Goal: Entertainment & Leisure: Browse casually

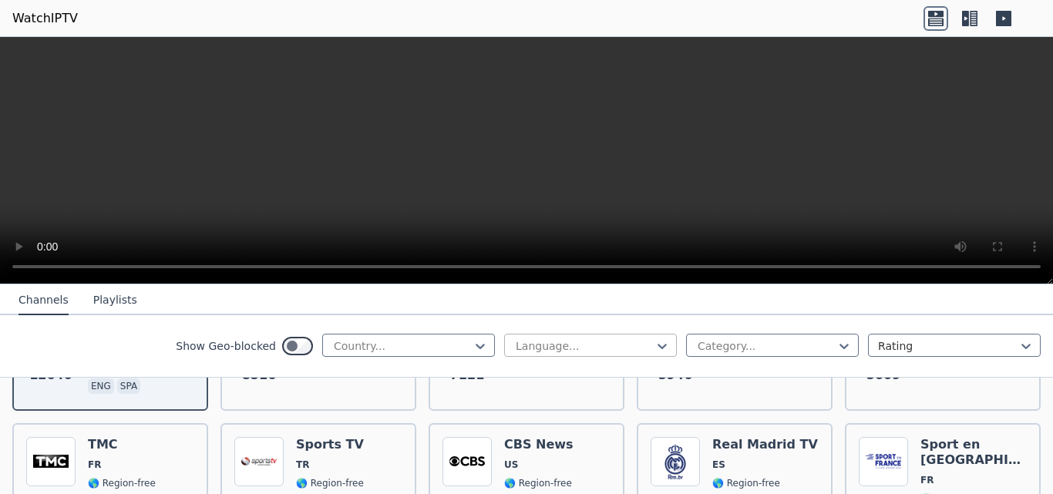
scroll to position [308, 0]
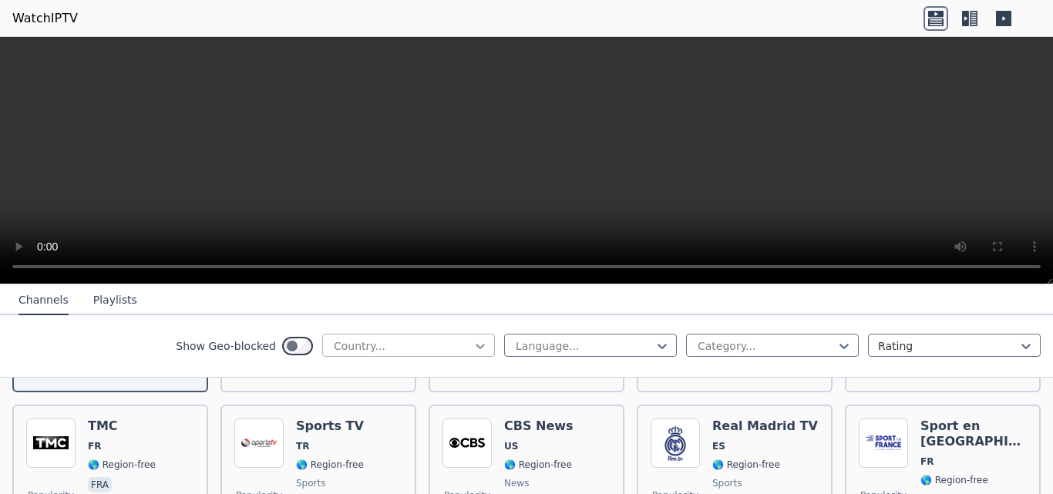
click at [476, 346] on icon at bounding box center [480, 346] width 9 height 5
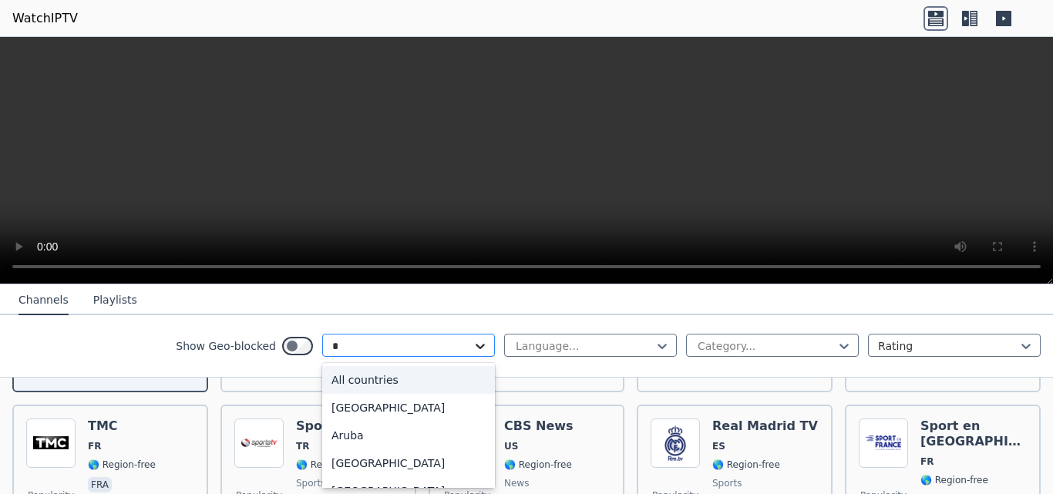
type input "**"
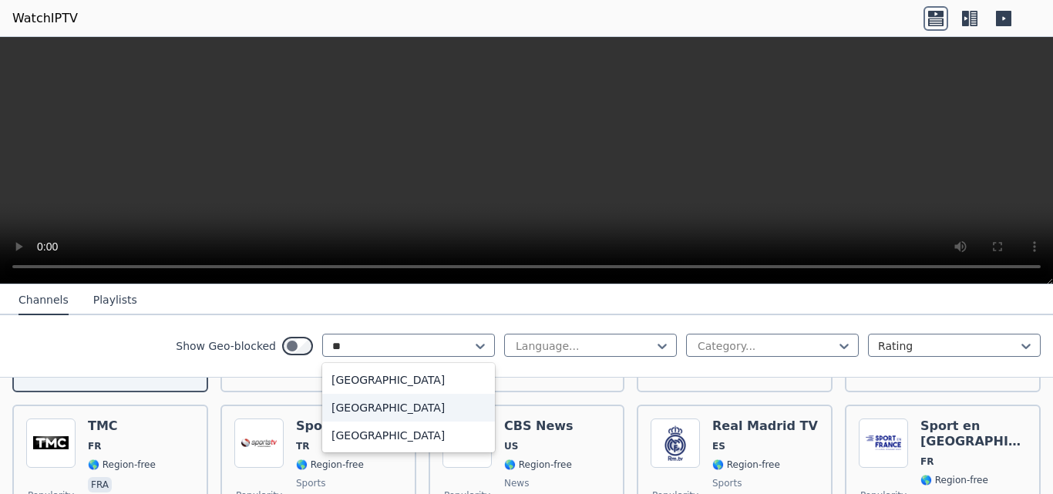
click at [392, 415] on div "[GEOGRAPHIC_DATA]" at bounding box center [408, 408] width 173 height 28
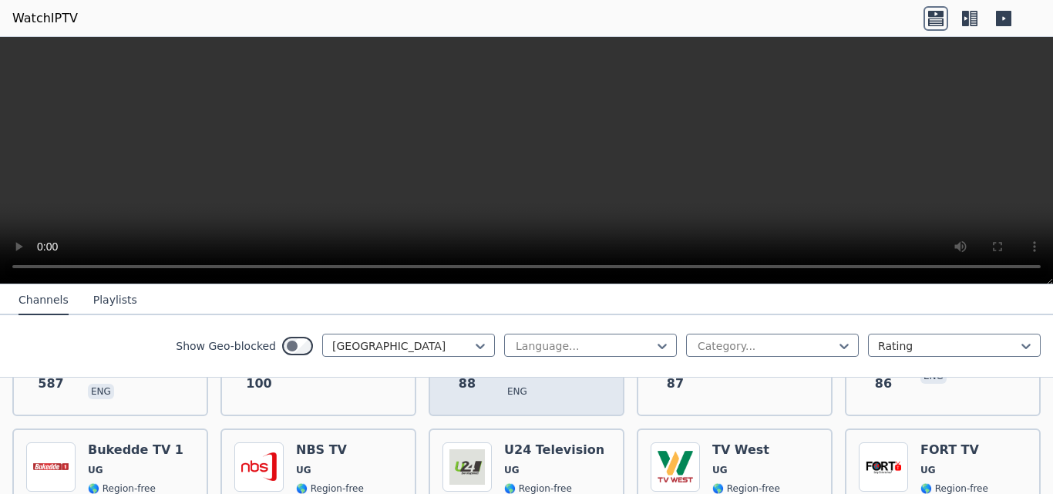
scroll to position [308, 0]
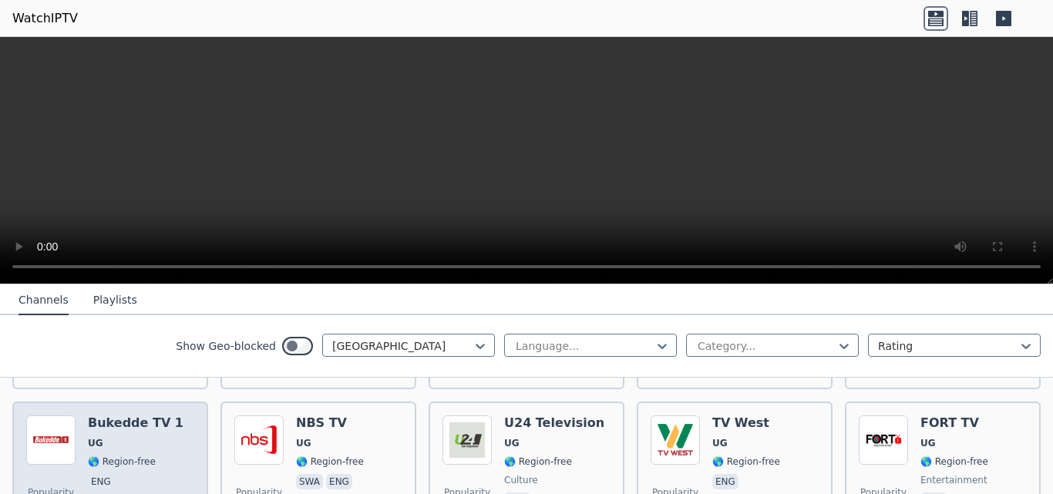
click at [153, 437] on span "UG" at bounding box center [136, 443] width 96 height 12
click at [162, 437] on span "UG" at bounding box center [136, 443] width 96 height 12
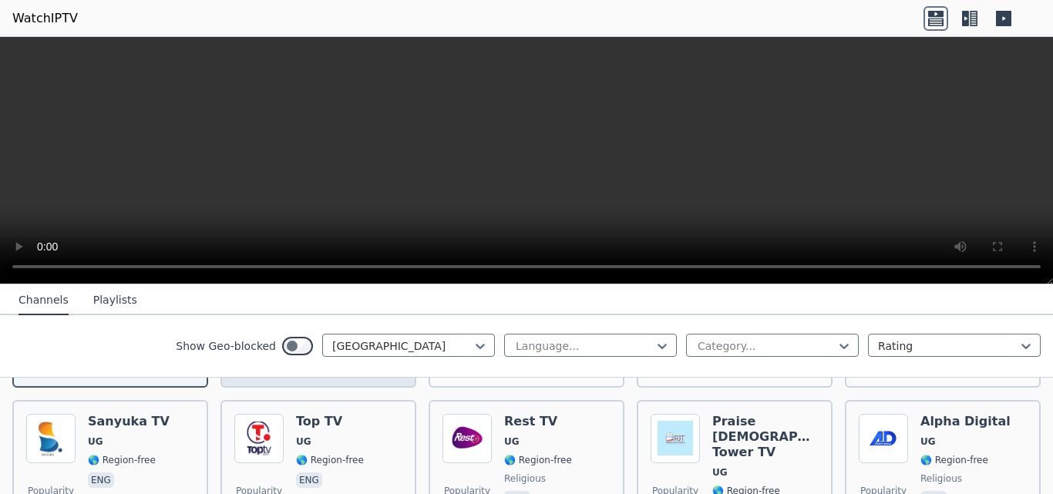
scroll to position [463, 0]
click at [352, 453] on span "🌎 Region-free" at bounding box center [330, 459] width 68 height 12
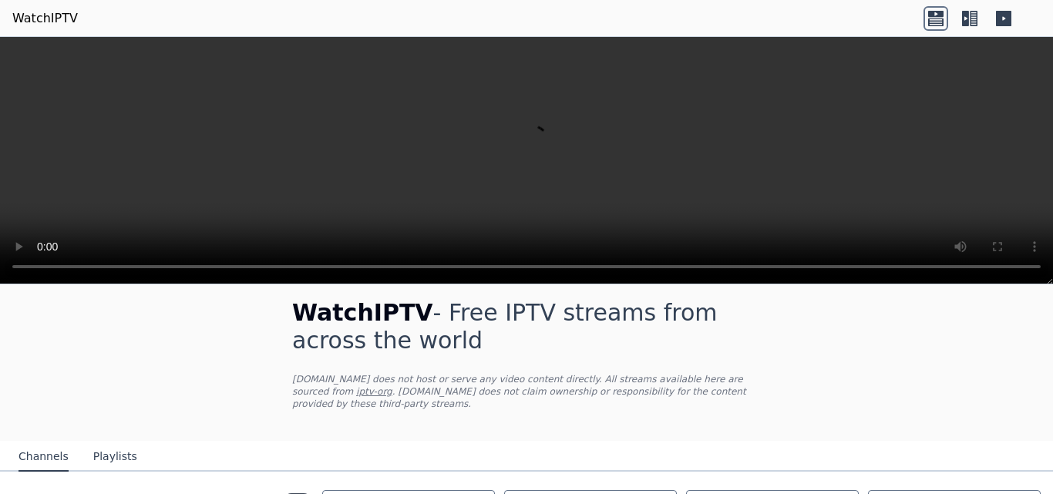
scroll to position [89, 0]
